Goal: Task Accomplishment & Management: Use online tool/utility

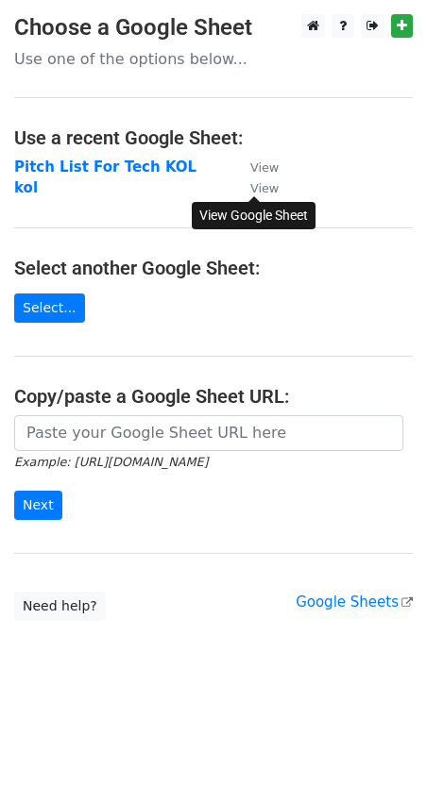
click at [269, 190] on small "View" at bounding box center [264, 188] width 28 height 14
click at [25, 185] on strong "kol" at bounding box center [26, 187] width 24 height 17
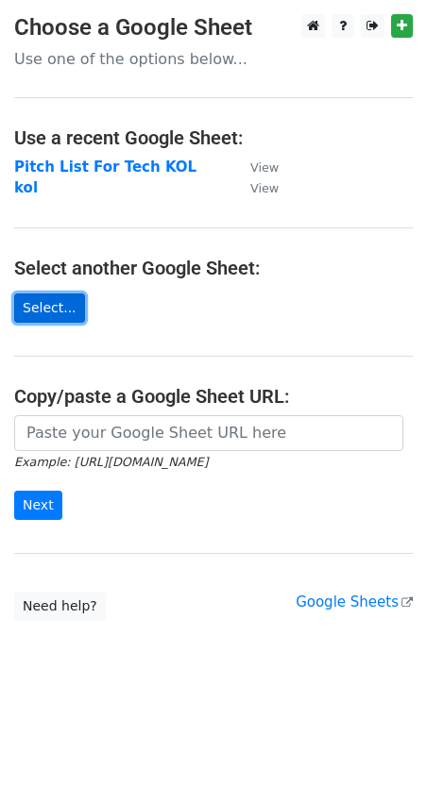
click at [63, 310] on link "Select..." at bounding box center [49, 308] width 71 height 29
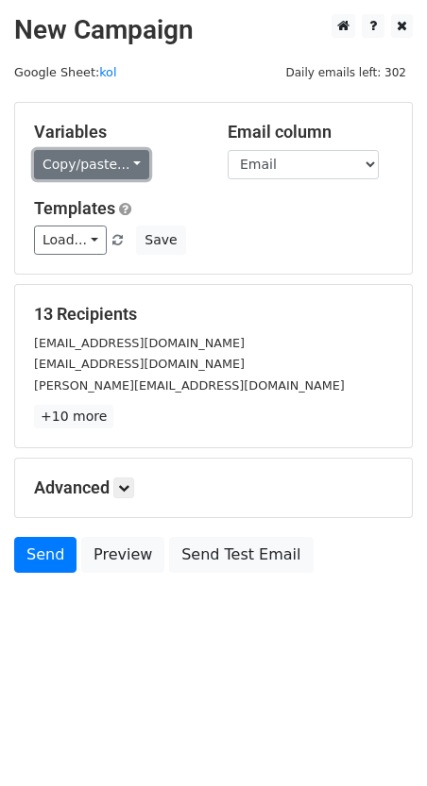
click at [107, 165] on link "Copy/paste..." at bounding box center [91, 164] width 115 height 29
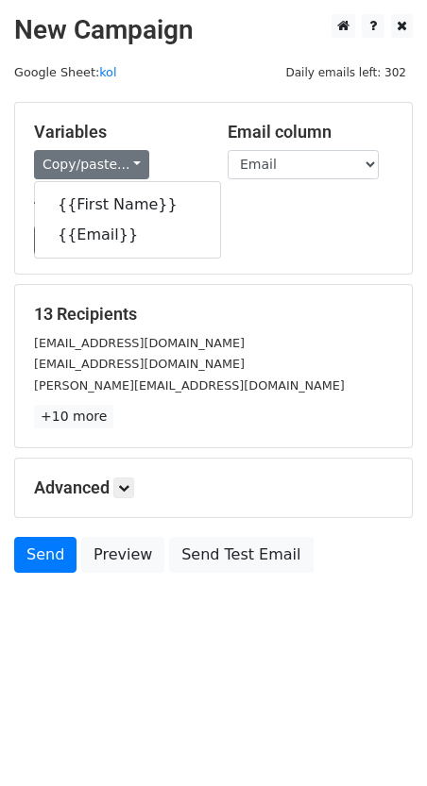
click at [259, 213] on h5 "Templates" at bounding box center [213, 208] width 359 height 21
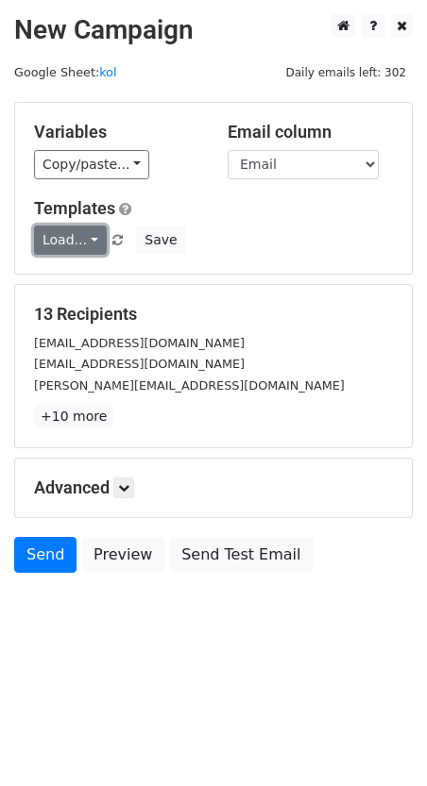
click at [42, 246] on link "Load..." at bounding box center [70, 240] width 73 height 29
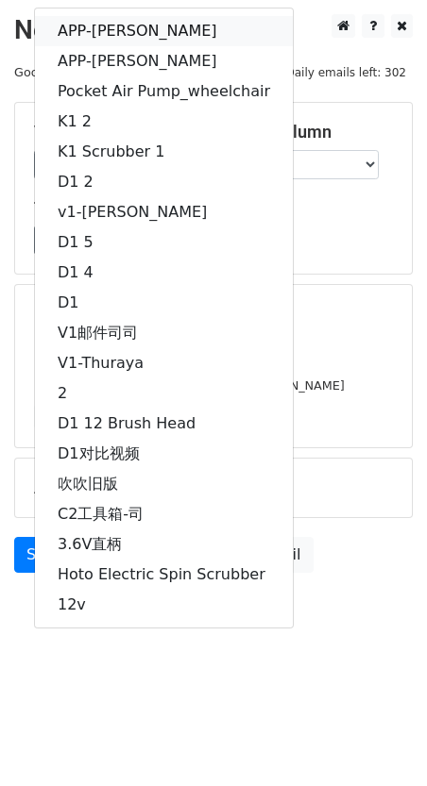
click at [126, 26] on link "APP-[PERSON_NAME]" at bounding box center [164, 31] width 258 height 30
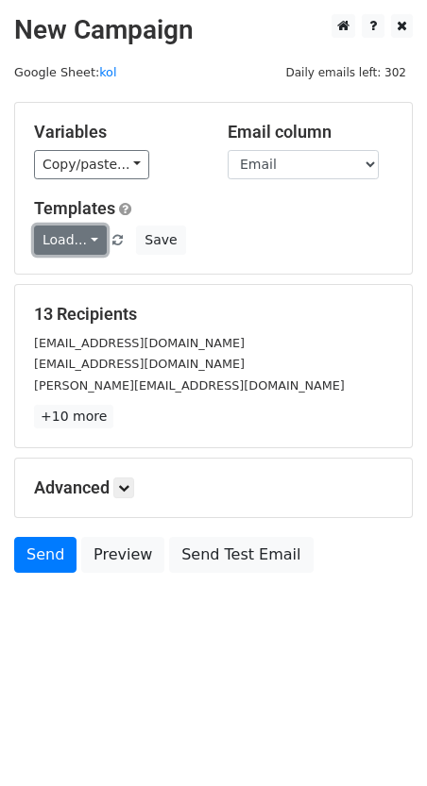
click at [67, 231] on link "Load..." at bounding box center [70, 240] width 73 height 29
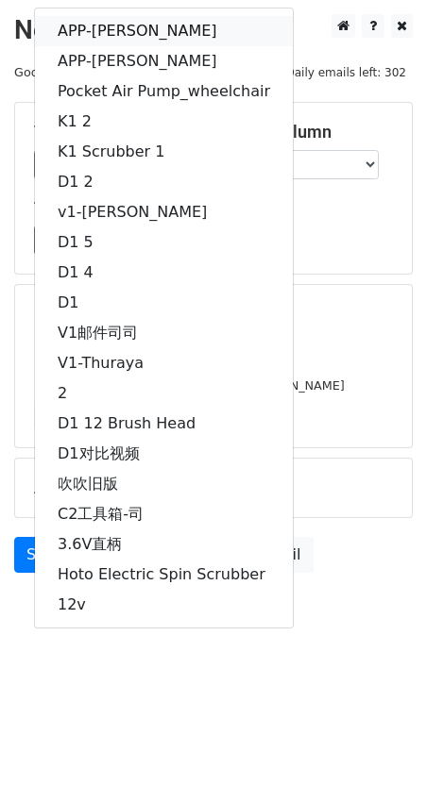
click at [99, 24] on link "APP-[PERSON_NAME]" at bounding box center [164, 31] width 258 height 30
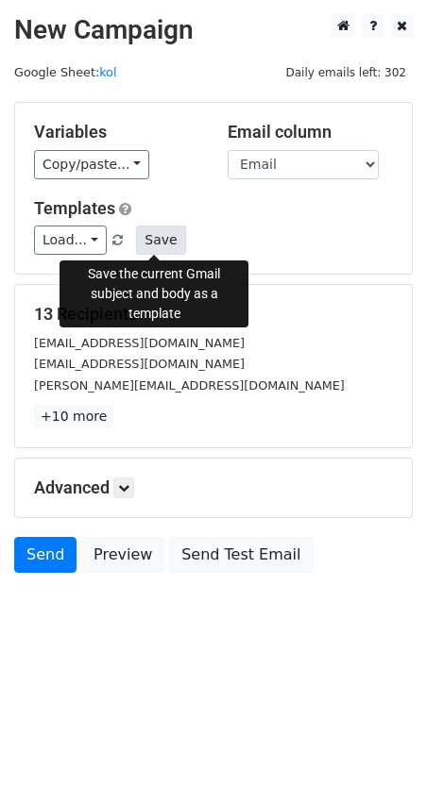
click at [163, 238] on button "Save" at bounding box center [160, 240] width 49 height 29
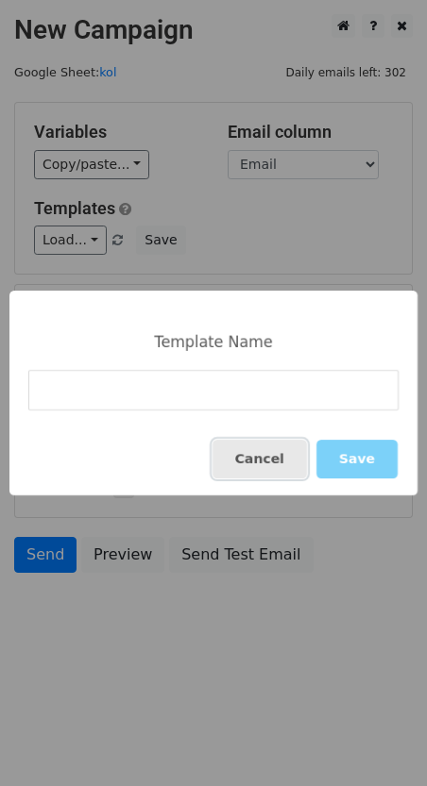
click at [272, 462] on button "Cancel" at bounding box center [259, 459] width 94 height 39
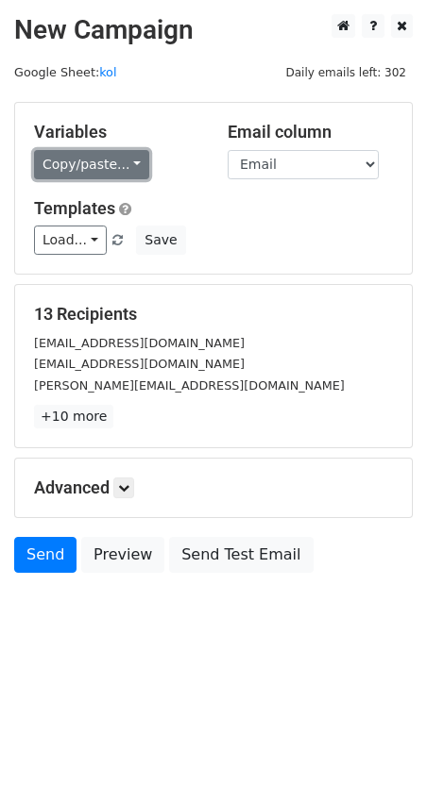
click at [100, 165] on link "Copy/paste..." at bounding box center [91, 164] width 115 height 29
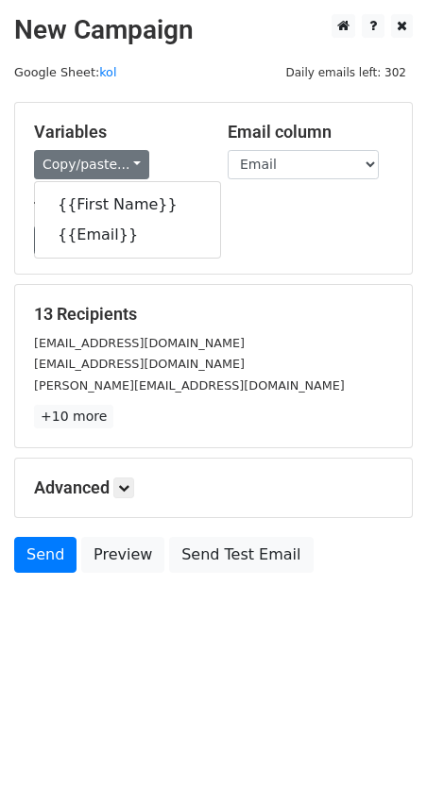
click at [278, 228] on div "Load... APP-真真 APP-司司 Pocket Air Pump_wheelchair K1 2 K1 Scrubber 1 D1 2 v1-真真 …" at bounding box center [213, 240] width 387 height 29
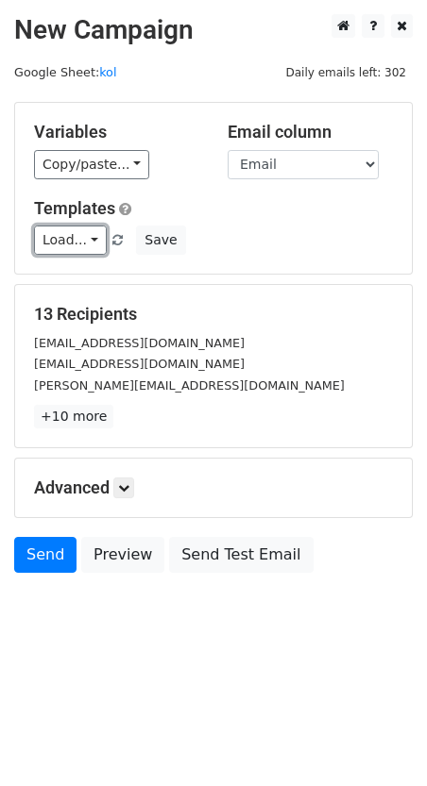
click at [84, 238] on link "Load..." at bounding box center [70, 240] width 73 height 29
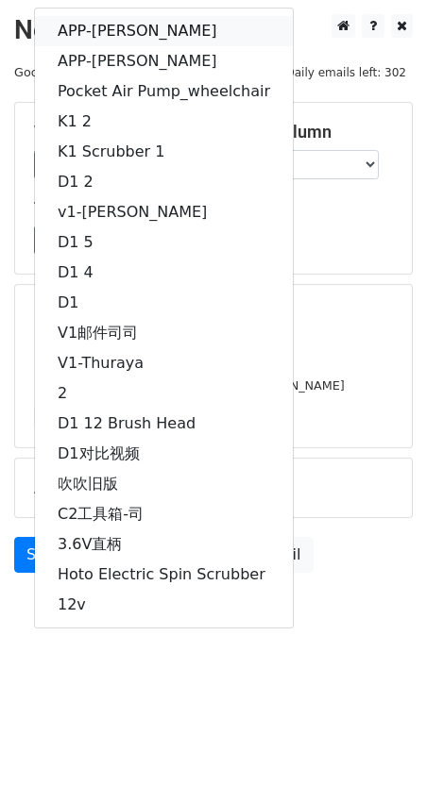
click at [132, 34] on link "APP-[PERSON_NAME]" at bounding box center [164, 31] width 258 height 30
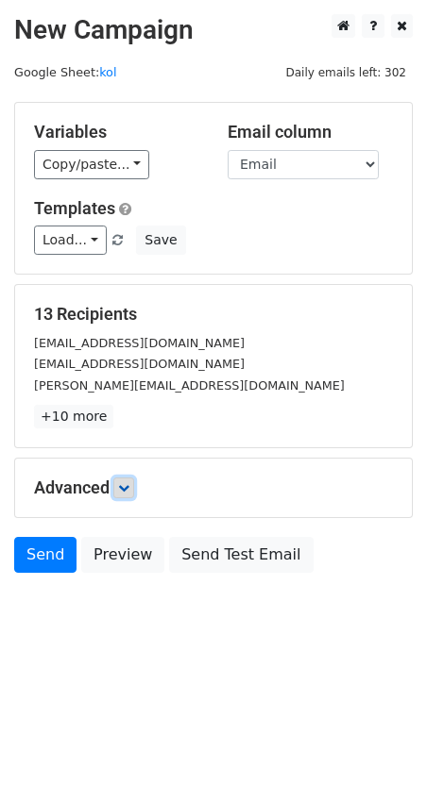
click at [127, 479] on link at bounding box center [123, 488] width 21 height 21
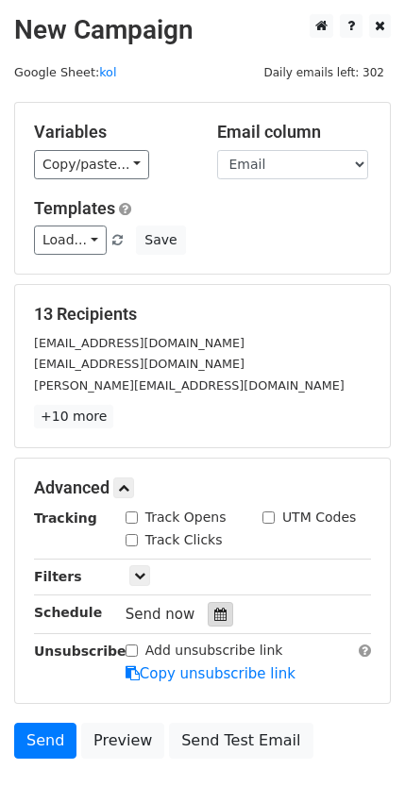
click at [214, 608] on icon at bounding box center [220, 614] width 12 height 13
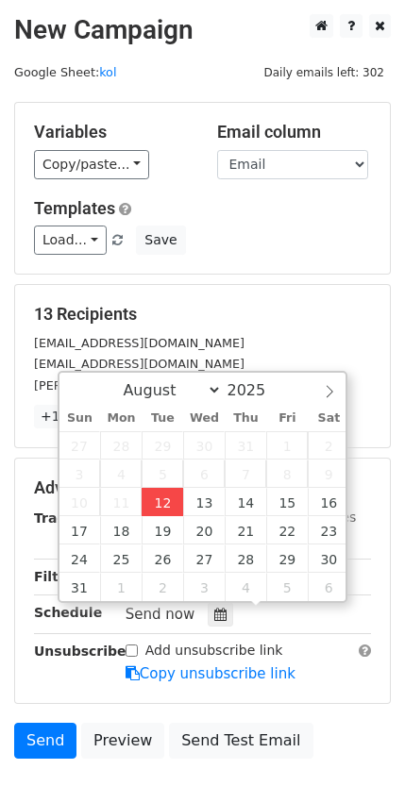
type input "[DATE] 16:50"
type input "04"
type input "50"
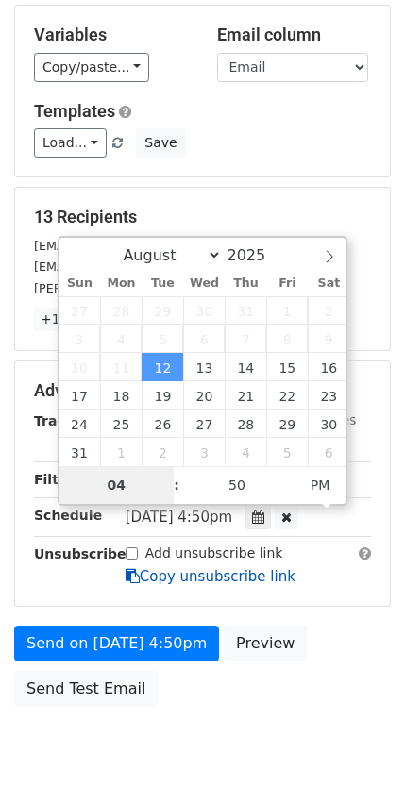
scroll to position [142, 0]
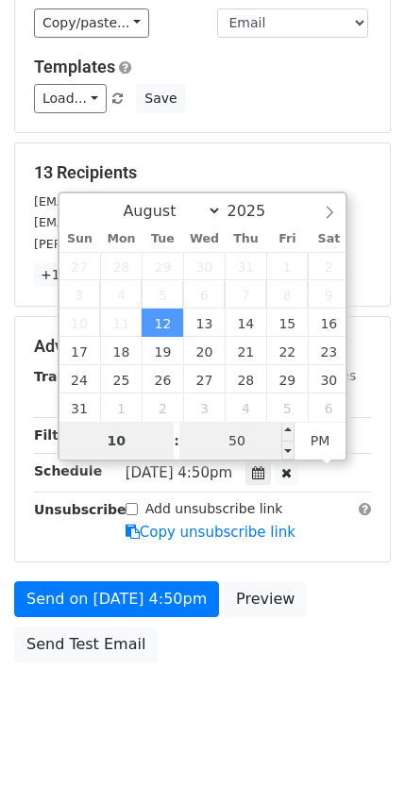
type input "10"
type input "[DATE] 22:50"
click at [255, 454] on input "50" at bounding box center [236, 441] width 115 height 38
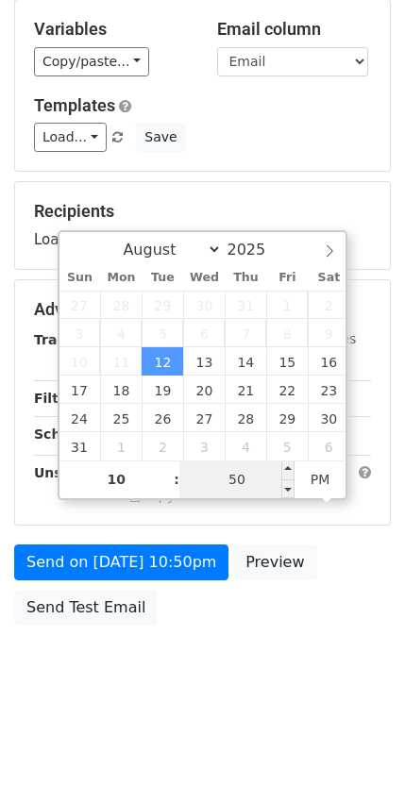
scroll to position [103, 0]
type input "30"
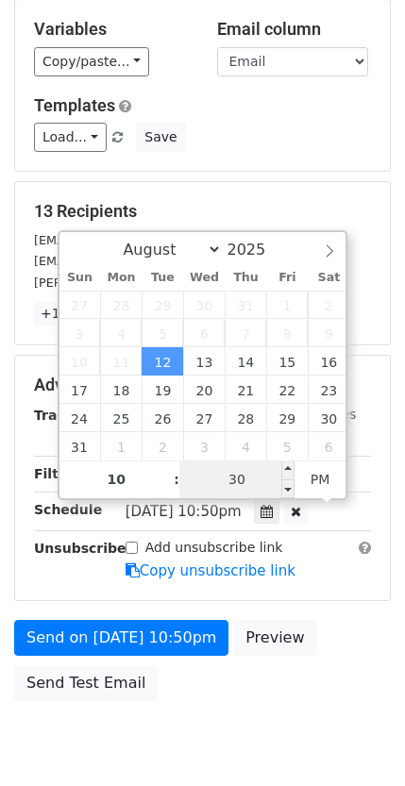
scroll to position [142, 0]
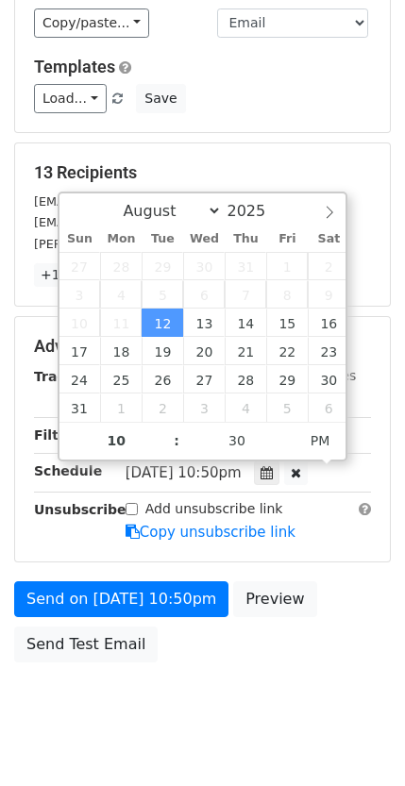
type input "[DATE] 22:30"
click at [372, 449] on div "Advanced Tracking Track Opens UTM Codes Track Clicks Filters Only include sprea…" at bounding box center [202, 439] width 375 height 245
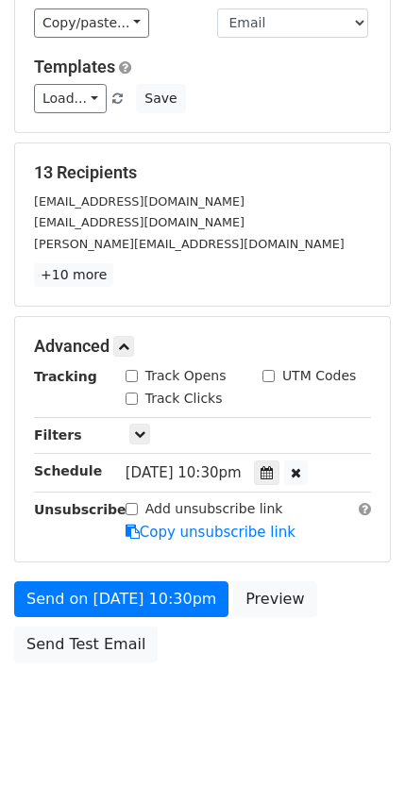
scroll to position [178, 0]
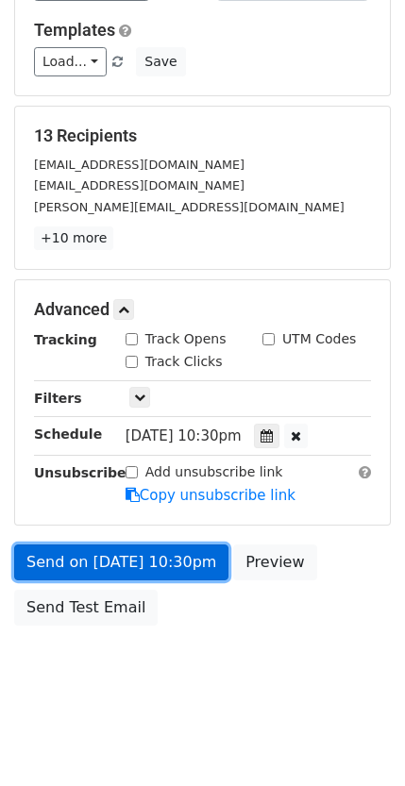
click at [185, 570] on link "Send on [DATE] 10:30pm" at bounding box center [121, 563] width 214 height 36
